Goal: Task Accomplishment & Management: Use online tool/utility

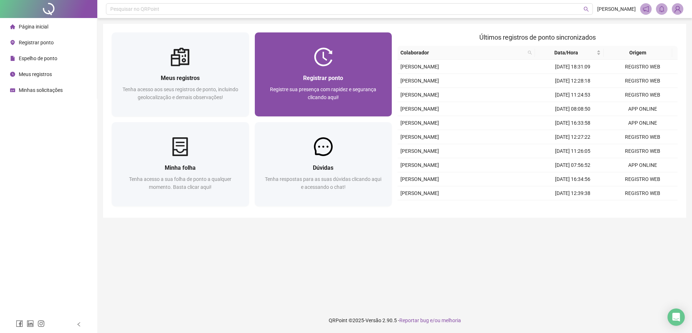
click at [303, 65] on div at bounding box center [323, 57] width 137 height 19
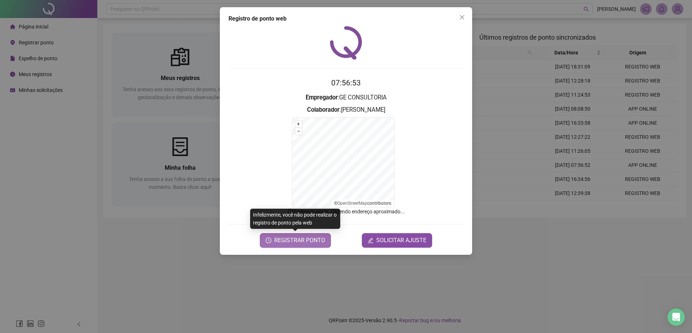
click at [286, 238] on span "REGISTRAR PONTO" at bounding box center [299, 240] width 51 height 9
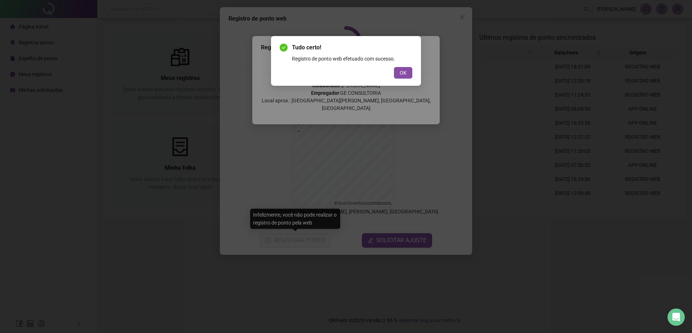
click at [410, 68] on button "OK" at bounding box center [403, 73] width 18 height 12
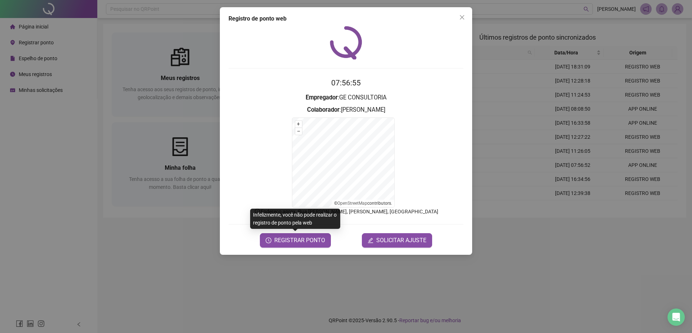
drag, startPoint x: 180, startPoint y: 54, endPoint x: 164, endPoint y: 21, distance: 36.8
click at [177, 49] on div "Registro de ponto web 07:56:55 Empregador : GE CONSULTORIA Colaborador : [PERSO…" at bounding box center [346, 166] width 692 height 333
